Goal: Task Accomplishment & Management: Manage account settings

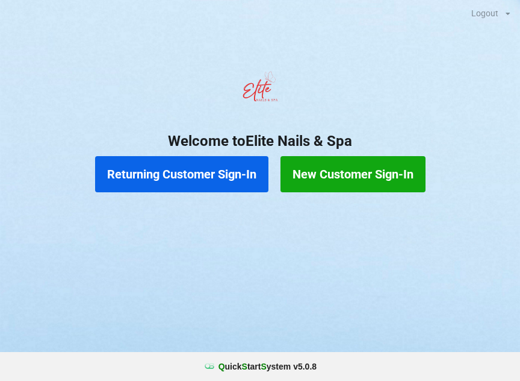
click at [209, 170] on button "Returning Customer Sign-In" at bounding box center [181, 174] width 173 height 36
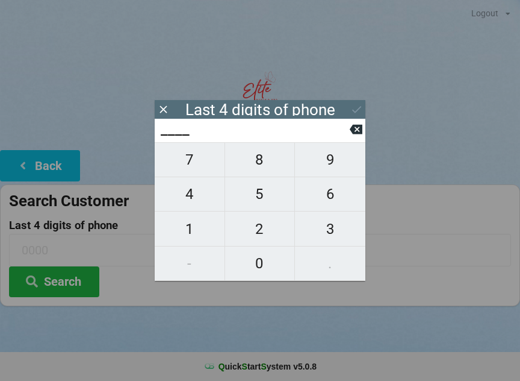
click at [198, 235] on span "1" at bounding box center [190, 228] width 70 height 25
type input "1___"
click at [329, 225] on span "3" at bounding box center [330, 228] width 70 height 25
type input "13__"
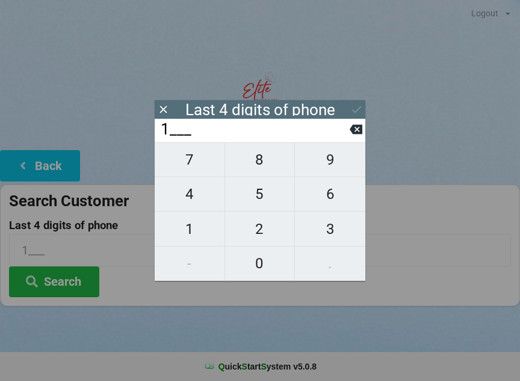
type input "13__"
click at [334, 227] on span "3" at bounding box center [330, 228] width 70 height 25
type input "133_"
click at [339, 197] on span "6" at bounding box center [330, 193] width 70 height 25
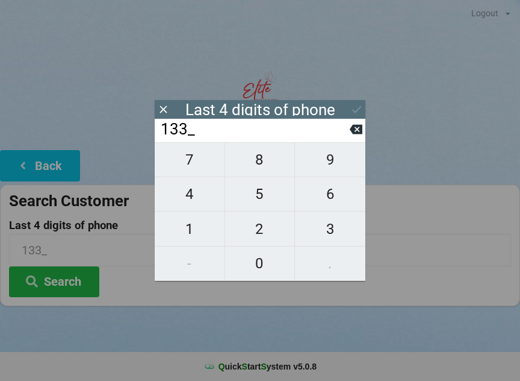
type input "1336"
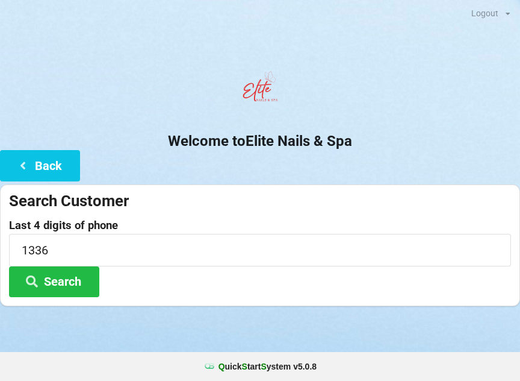
click at [478, 141] on h2 "Welcome to Elite Nails & Spa" at bounding box center [260, 141] width 520 height 19
